Goal: Transaction & Acquisition: Purchase product/service

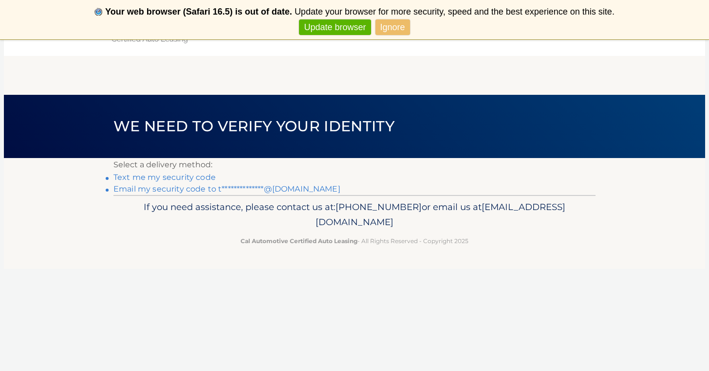
click at [269, 188] on link "**********" at bounding box center [226, 189] width 227 height 9
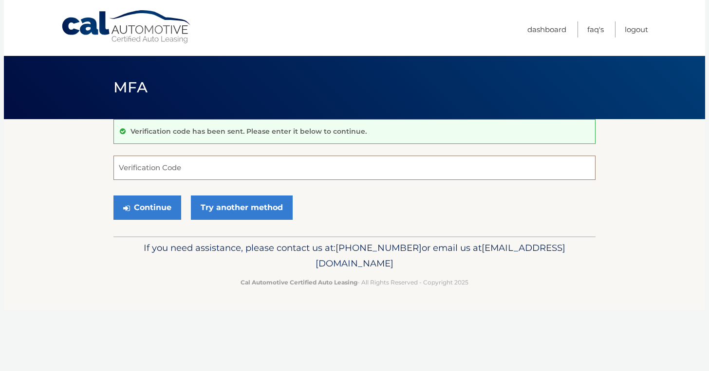
paste input "378900"
click at [168, 205] on button "Continue" at bounding box center [147, 208] width 68 height 24
type input "378900"
click at [146, 204] on button "Continue" at bounding box center [147, 208] width 68 height 24
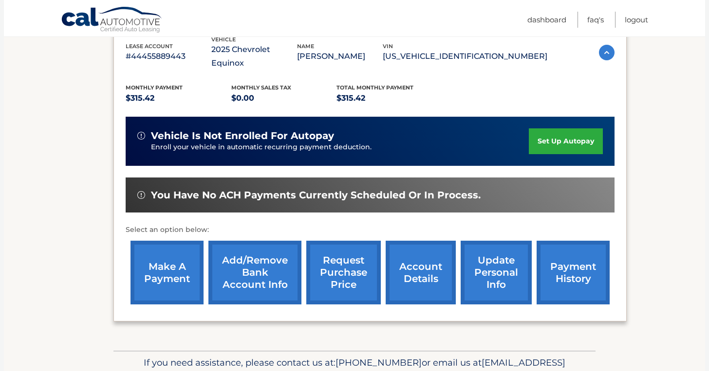
scroll to position [179, 0]
click at [414, 254] on link "account details" at bounding box center [421, 273] width 70 height 64
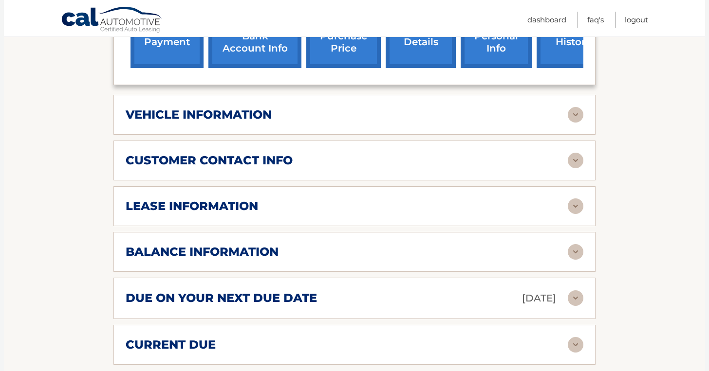
scroll to position [451, 0]
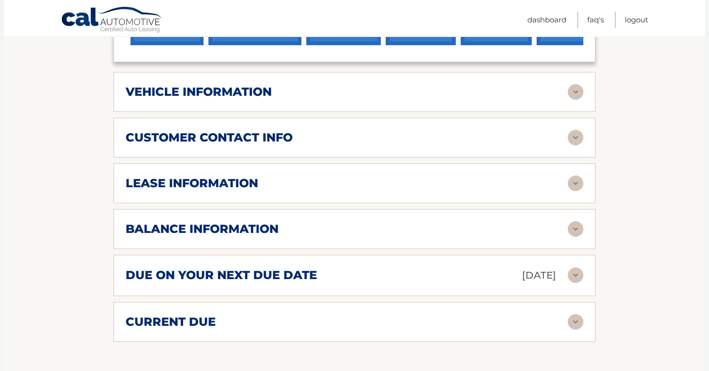
click at [244, 222] on h2 "balance information" at bounding box center [202, 229] width 153 height 15
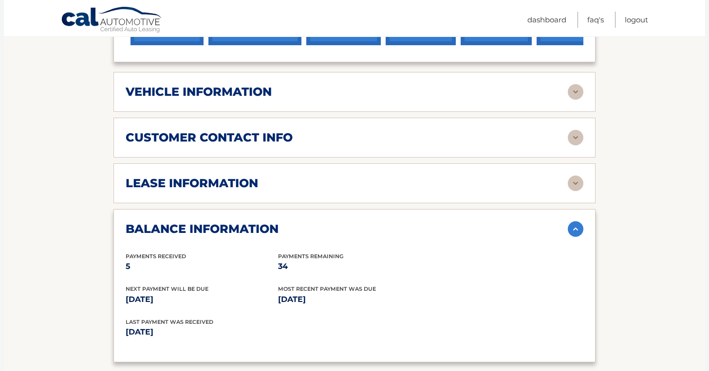
click at [244, 222] on h2 "balance information" at bounding box center [202, 229] width 153 height 15
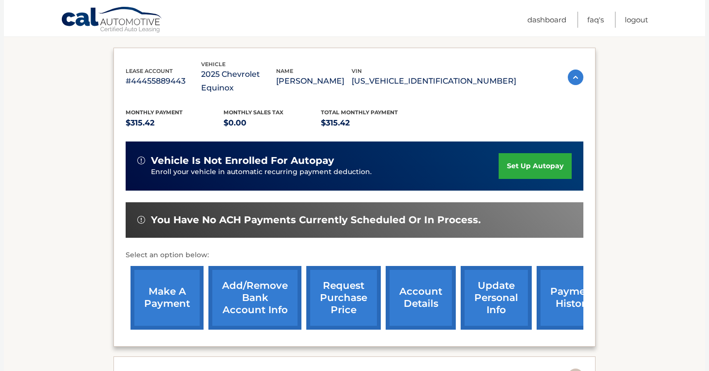
scroll to position [148, 0]
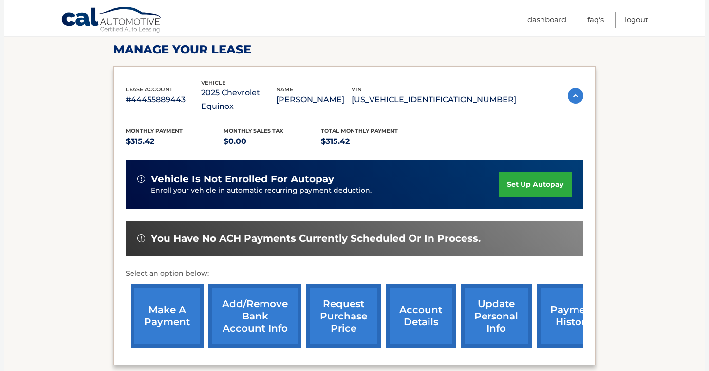
click at [161, 285] on link "make a payment" at bounding box center [166, 317] width 73 height 64
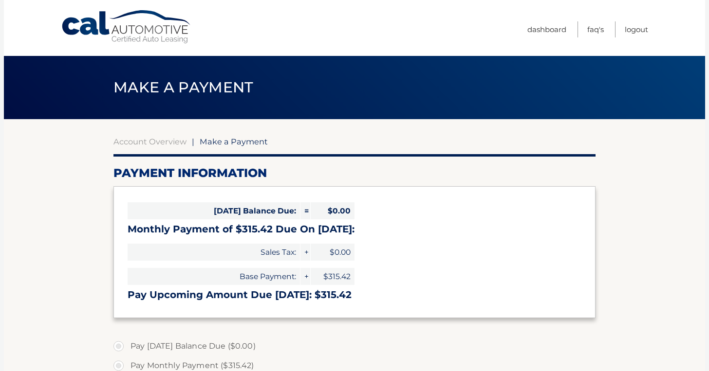
select select "ZDQyZTZkNTYtNjAyOC00M2UyLWI1NjgtMDQwZDk1MThmMDdm"
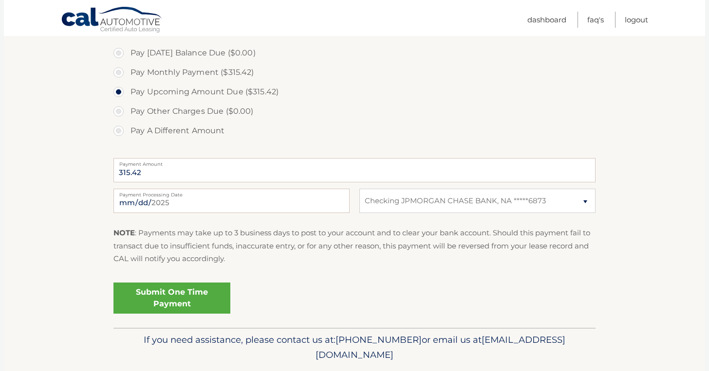
scroll to position [316, 0]
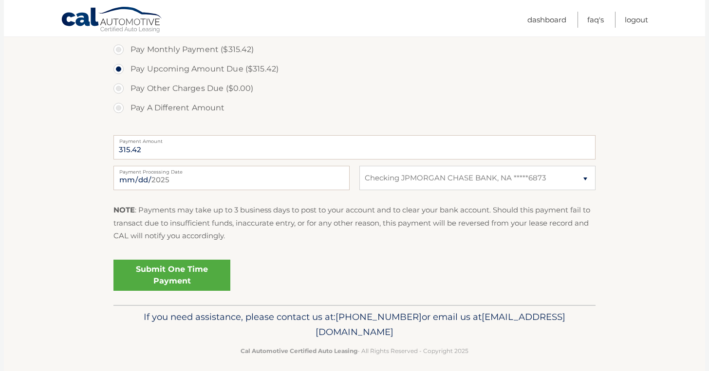
click at [178, 278] on link "Submit One Time Payment" at bounding box center [171, 275] width 117 height 31
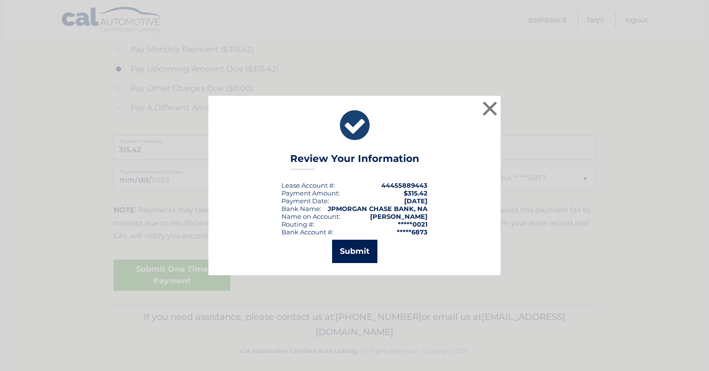
click at [357, 254] on button "Submit" at bounding box center [354, 251] width 45 height 23
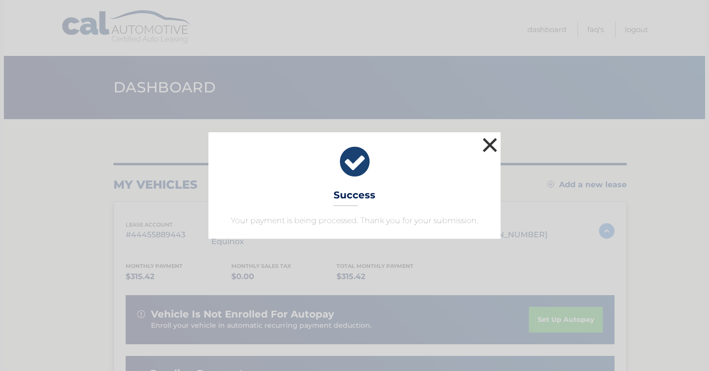
click at [492, 146] on button "×" at bounding box center [489, 144] width 19 height 19
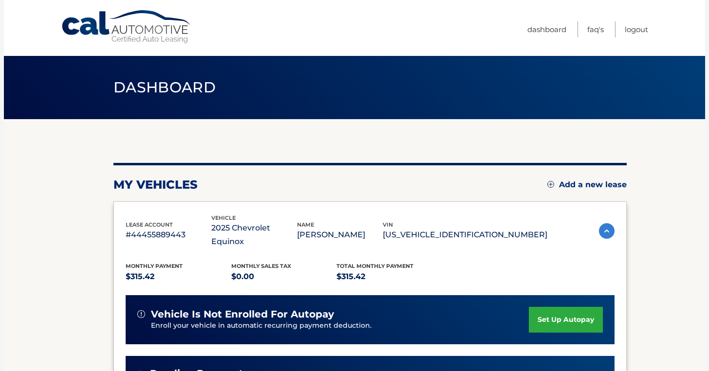
click at [591, 0] on ul "Dashboard FAQ's Logout" at bounding box center [587, 28] width 121 height 56
